Goal: Task Accomplishment & Management: Manage account settings

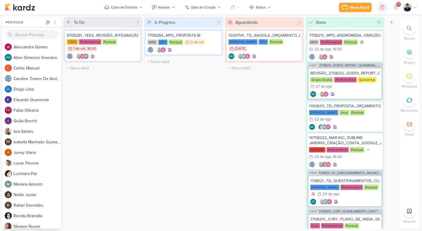
click at [411, 55] on div at bounding box center [409, 52] width 13 height 13
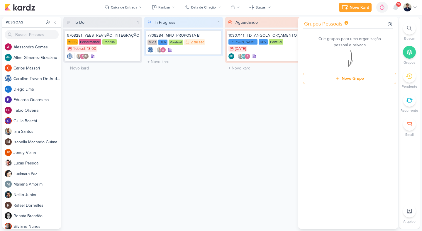
click at [411, 55] on div at bounding box center [409, 52] width 13 height 13
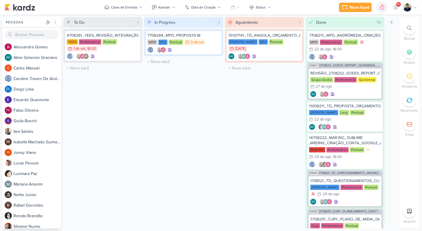
click at [28, 11] on div "Novo Kard Ctrl + k 0h0m Sessão desligada... Hoje 0h0m Semana 0h0m Mês 0h0m" at bounding box center [211, 7] width 412 height 15
click at [24, 4] on img at bounding box center [20, 7] width 30 height 7
click at [411, 6] on div at bounding box center [410, 7] width 14 height 8
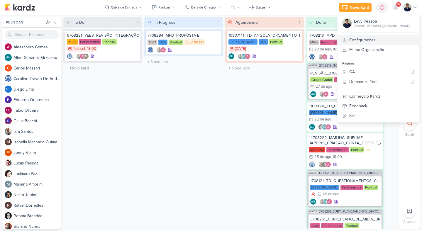
click at [394, 39] on link "Configurações" at bounding box center [378, 40] width 82 height 10
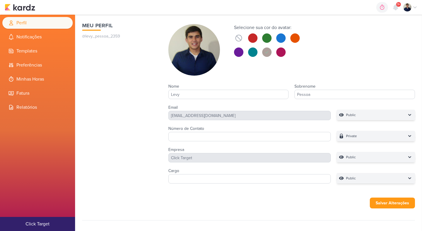
click at [413, 6] on icon at bounding box center [414, 7] width 5 height 5
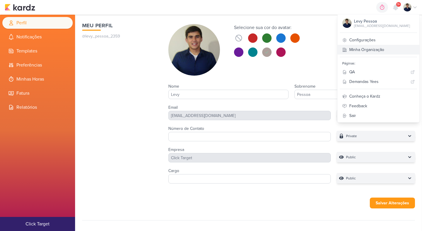
click at [394, 48] on link "Minha Organização" at bounding box center [378, 50] width 82 height 10
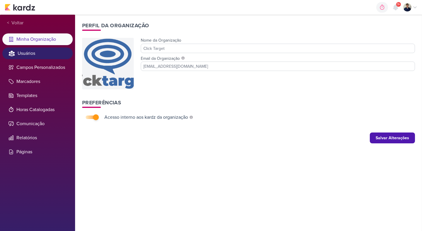
click at [29, 55] on li "Usuários" at bounding box center [37, 53] width 70 height 12
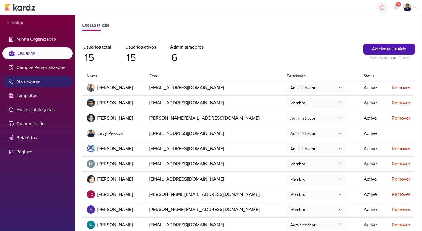
click at [32, 79] on li "Marcadores" at bounding box center [37, 82] width 70 height 12
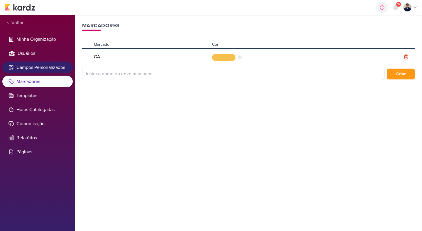
click at [33, 69] on li "Campos Personalizados" at bounding box center [37, 68] width 70 height 12
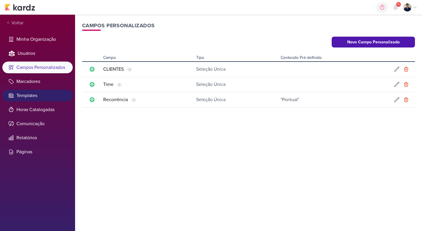
click at [37, 93] on li "Templates" at bounding box center [37, 96] width 70 height 12
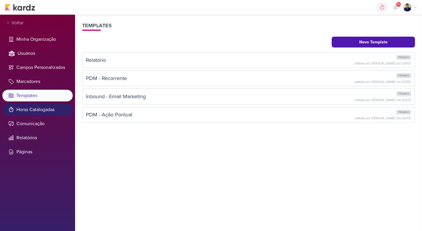
click at [40, 104] on li "Horas Catalogadas" at bounding box center [37, 110] width 70 height 12
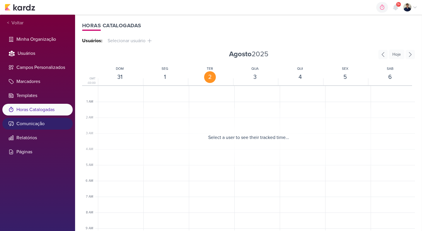
scroll to position [124, 0]
click at [39, 118] on li "Comunicação" at bounding box center [37, 124] width 70 height 12
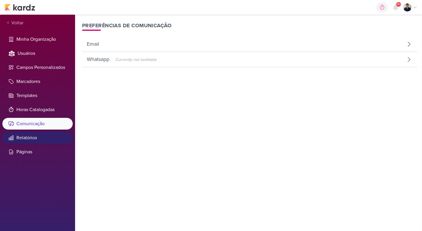
click at [39, 133] on li "Relatórios" at bounding box center [37, 138] width 70 height 12
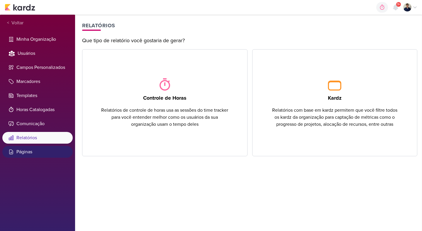
click at [39, 149] on li "Páginas" at bounding box center [37, 152] width 70 height 12
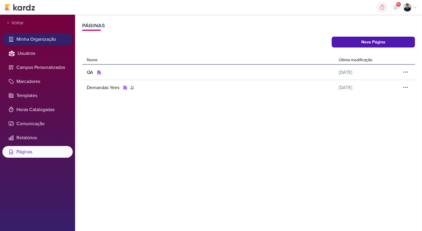
click at [19, 38] on li "Minha Organização" at bounding box center [37, 39] width 70 height 12
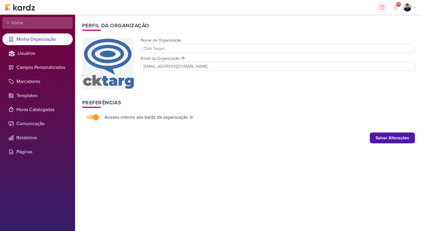
click at [8, 20] on span "<" at bounding box center [8, 23] width 2 height 7
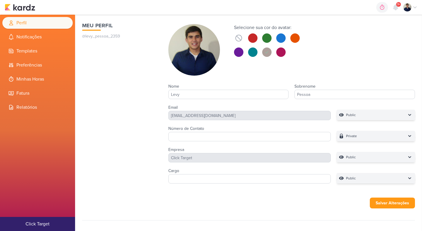
click at [405, 6] on img at bounding box center [407, 7] width 8 height 8
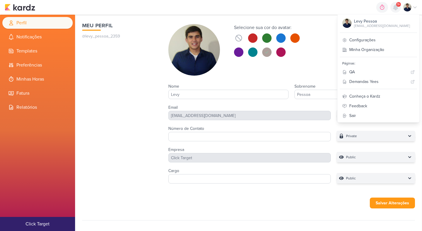
click at [396, 6] on icon at bounding box center [395, 7] width 5 height 5
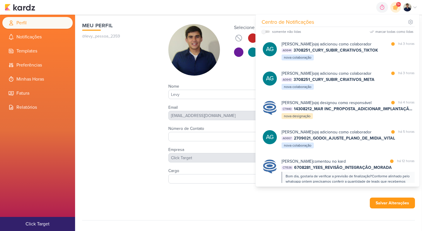
click at [415, 8] on icon at bounding box center [414, 7] width 5 height 5
